Goal: Transaction & Acquisition: Purchase product/service

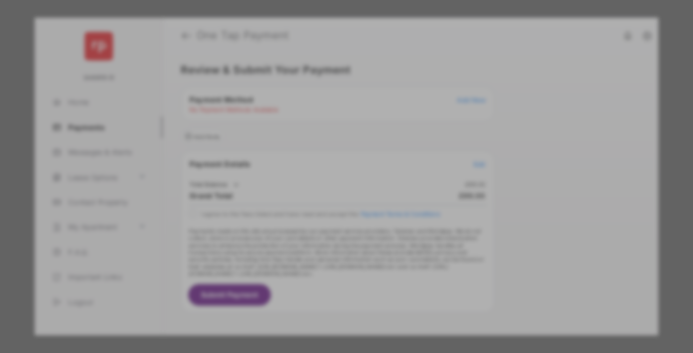
click at [344, 177] on div "BACS Direct Debit" at bounding box center [347, 180] width 222 height 19
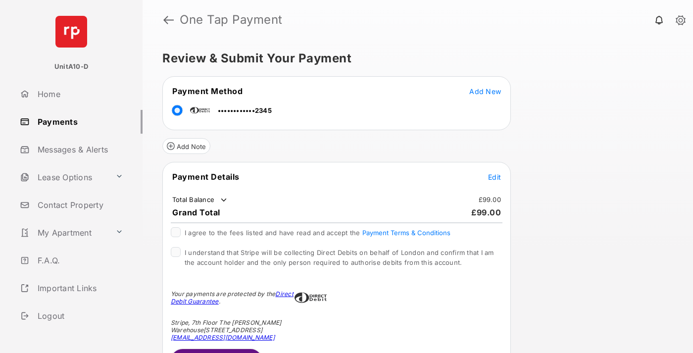
click at [494, 177] on span "Edit" at bounding box center [494, 177] width 13 height 8
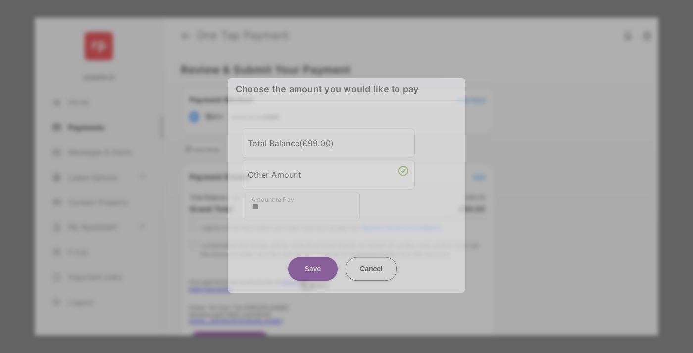
type input "**"
click at [313, 263] on button "Save" at bounding box center [312, 269] width 49 height 24
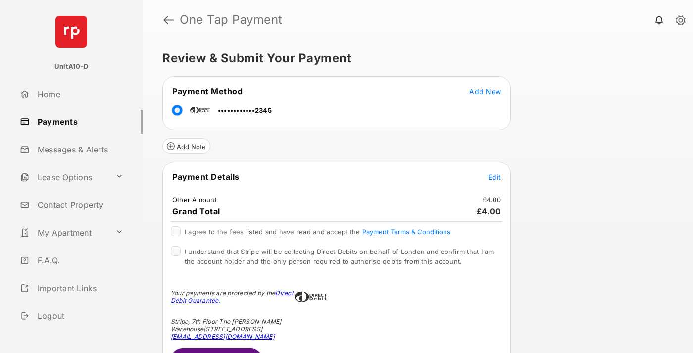
click at [494, 177] on span "Edit" at bounding box center [494, 177] width 13 height 8
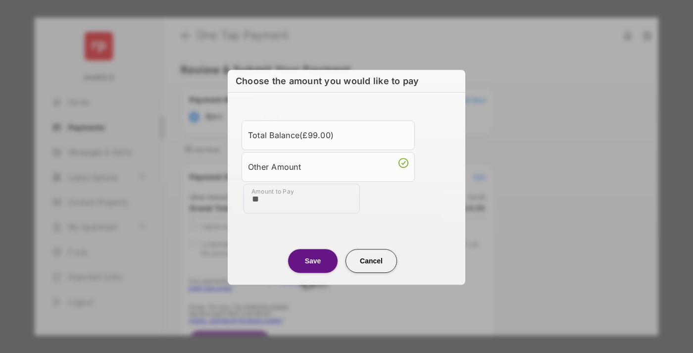
click at [313, 260] on button "Save" at bounding box center [312, 261] width 49 height 24
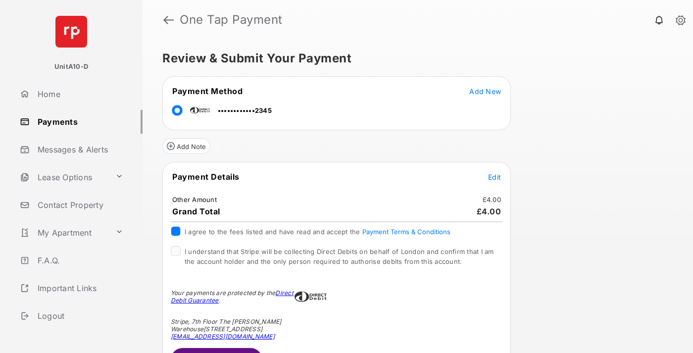
click at [216, 350] on button "Submit Payment" at bounding box center [217, 360] width 92 height 24
